Goal: Check status: Check status

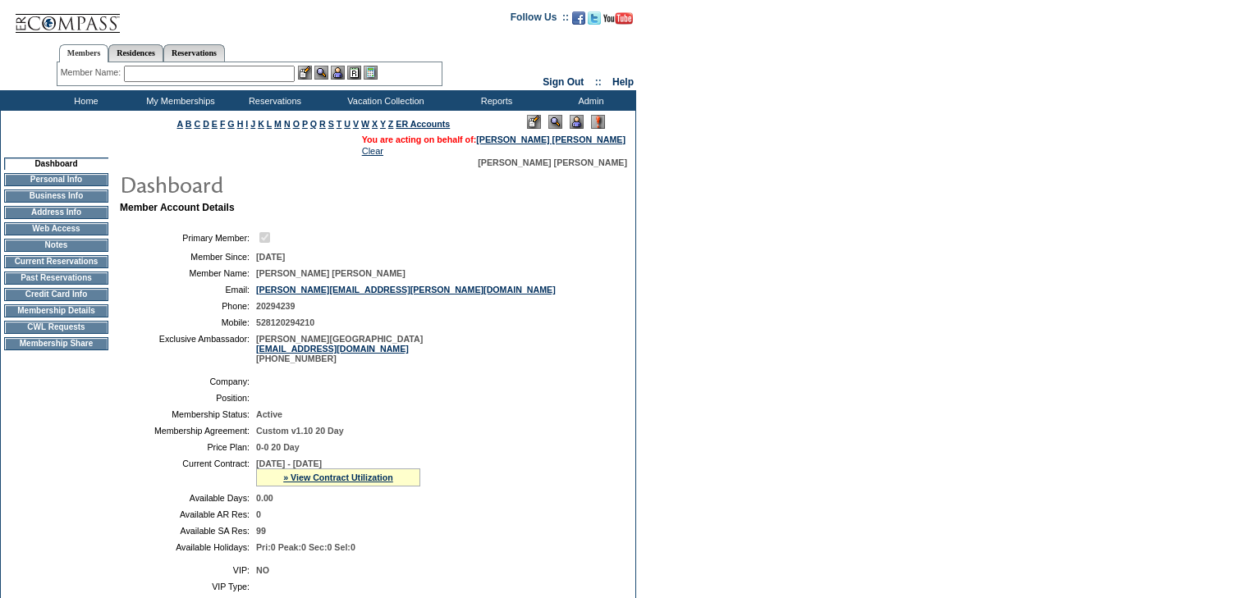
drag, startPoint x: 42, startPoint y: 323, endPoint x: 108, endPoint y: 334, distance: 67.3
click at [43, 318] on td "Membership Details" at bounding box center [56, 310] width 104 height 13
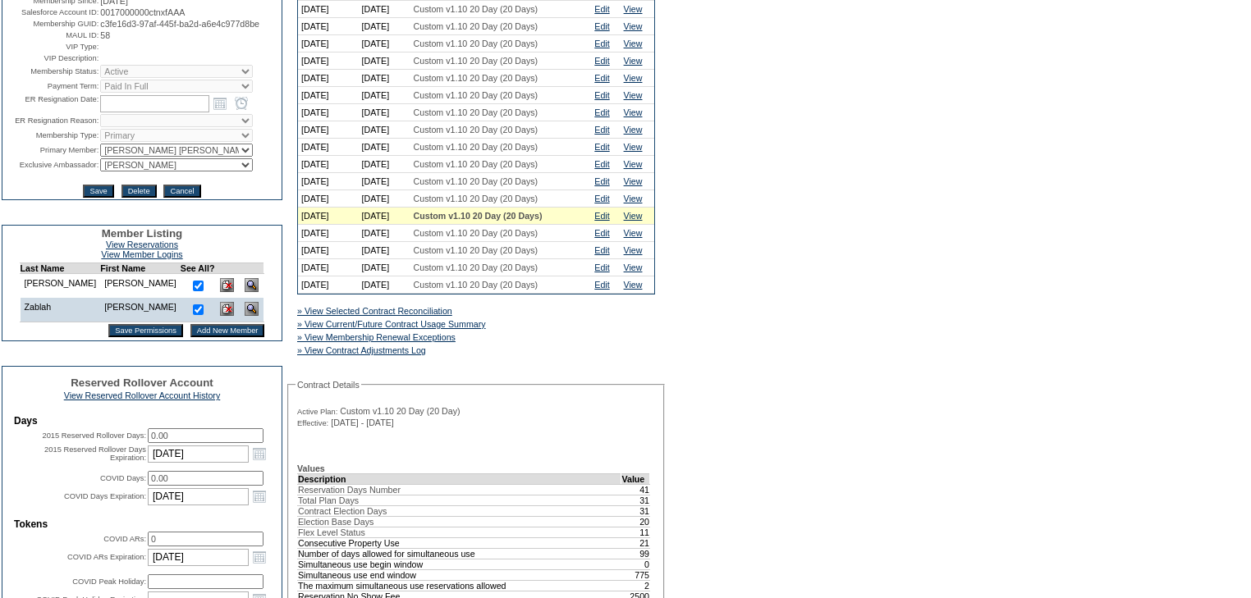
scroll to position [263, 0]
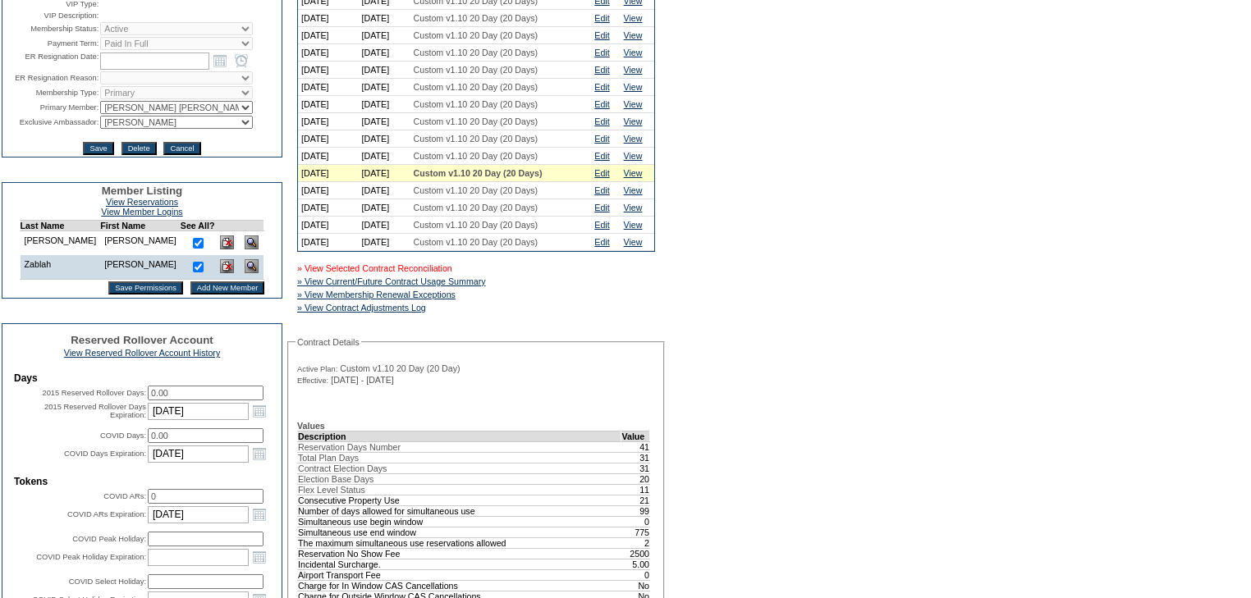
click at [396, 273] on link "» View Selected Contract Reconciliation" at bounding box center [374, 268] width 155 height 10
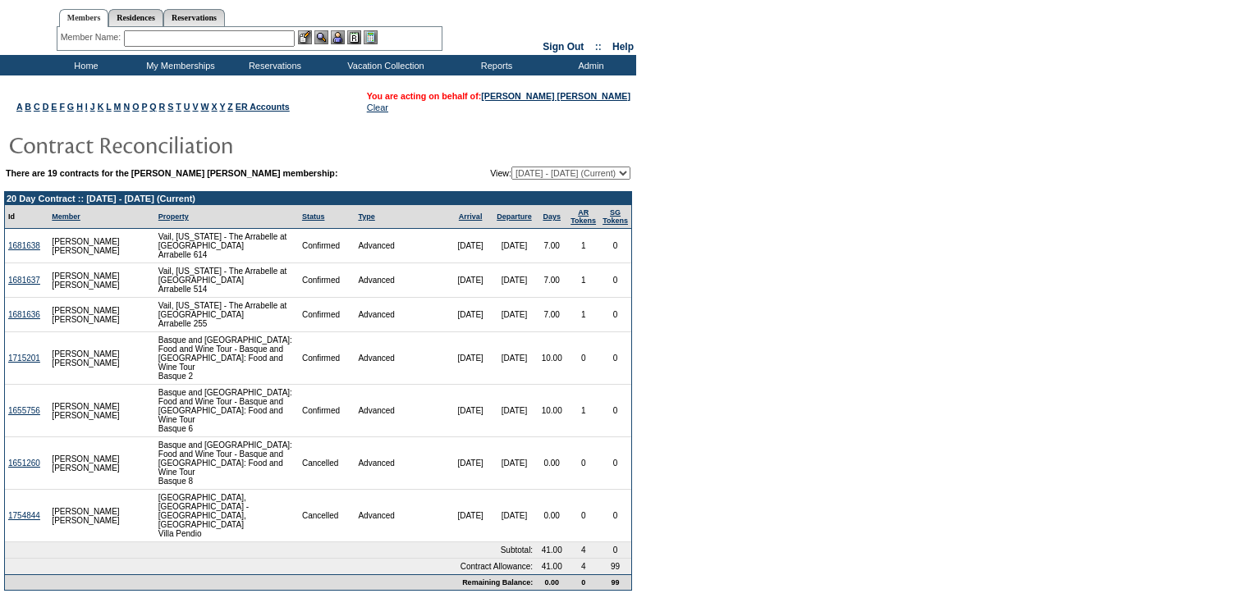
scroll to position [66, 0]
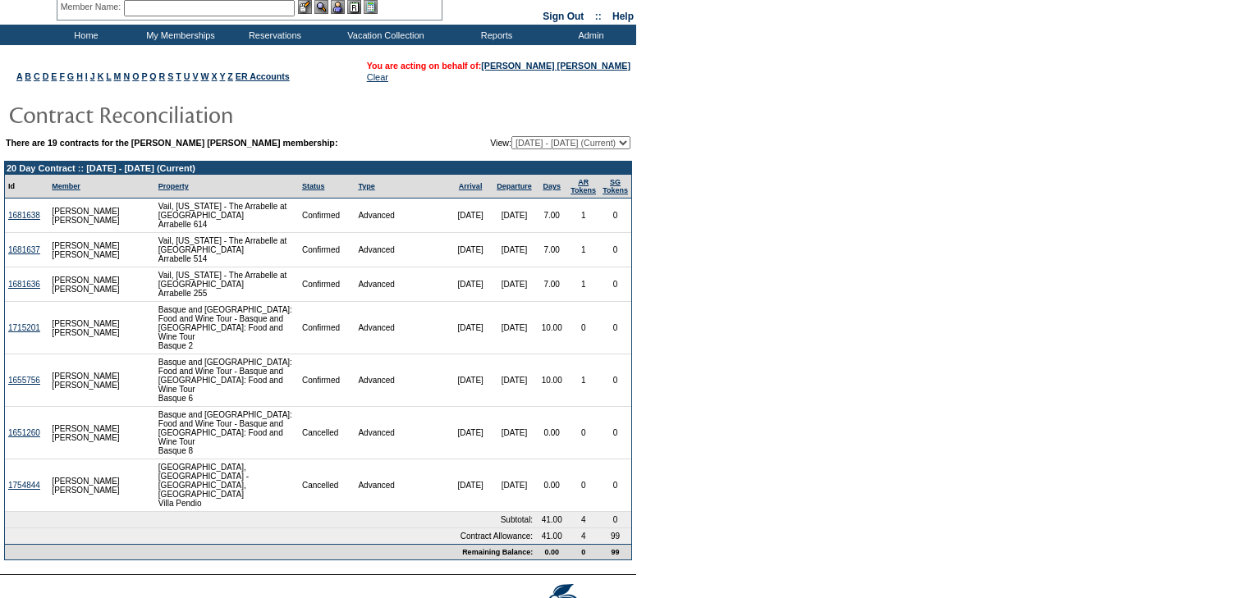
click at [619, 139] on select "[DATE] - [DATE] [DATE] - [DATE] [DATE] - [DATE] [DATE] - [DATE] [DATE] - [DATE]…" at bounding box center [570, 142] width 119 height 13
select select "129446"
click at [511, 136] on select "[DATE] - [DATE] [DATE] - [DATE] [DATE] - [DATE] [DATE] - [DATE] [DATE] - [DATE]…" at bounding box center [570, 142] width 119 height 13
